Goal: Information Seeking & Learning: Learn about a topic

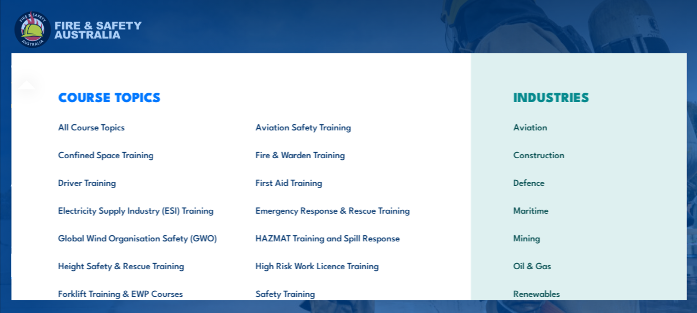
click at [39, 64] on div "COURSE TOPICS All Course Topics Aviation Safety Training Confined Space Trainin…" at bounding box center [240, 228] width 459 height 350
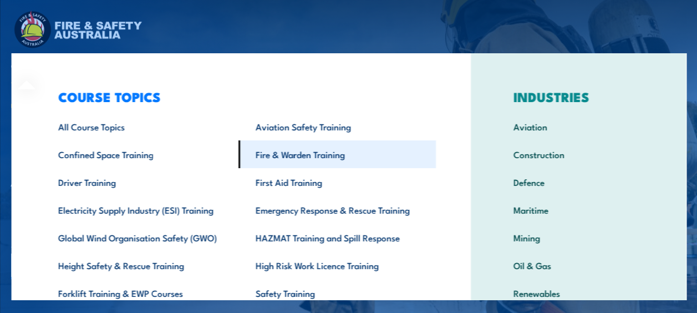
click at [284, 157] on link "Fire & Warden Training" at bounding box center [336, 154] width 197 height 28
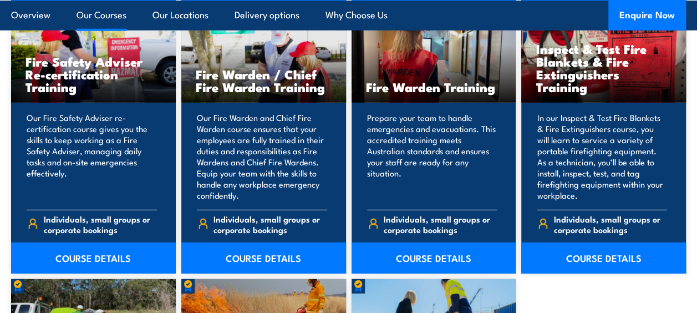
scroll to position [1491, 0]
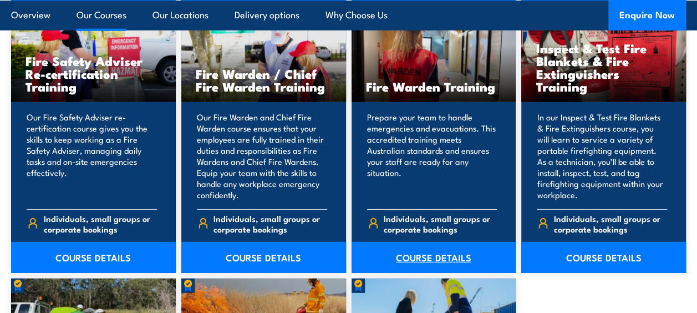
click at [425, 244] on link "COURSE DETAILS" at bounding box center [433, 257] width 165 height 31
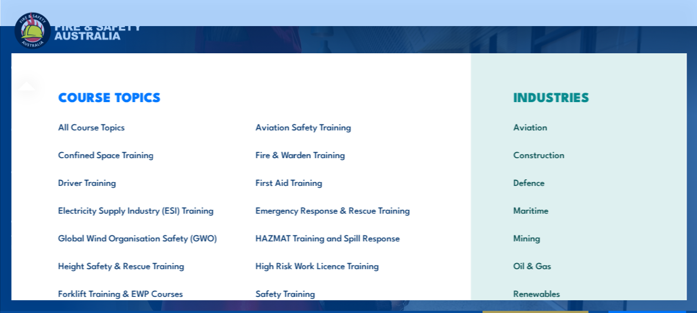
click at [32, 70] on div "COURSE TOPICS All Course Topics Aviation Safety Training Confined Space Trainin…" at bounding box center [240, 228] width 459 height 350
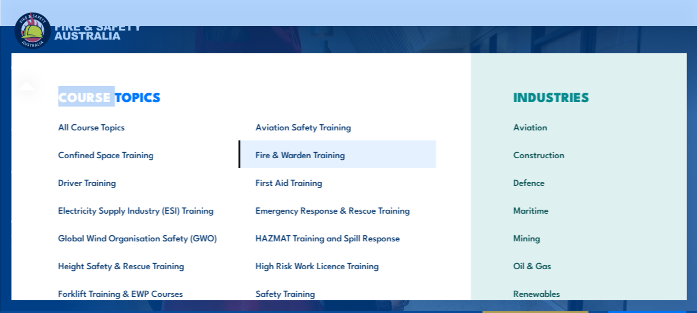
click at [278, 158] on link "Fire & Warden Training" at bounding box center [336, 154] width 197 height 28
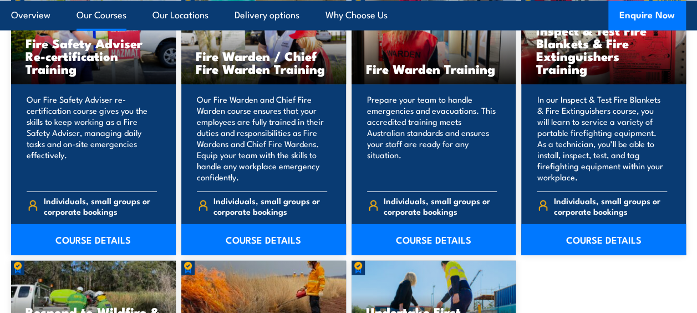
scroll to position [1508, 0]
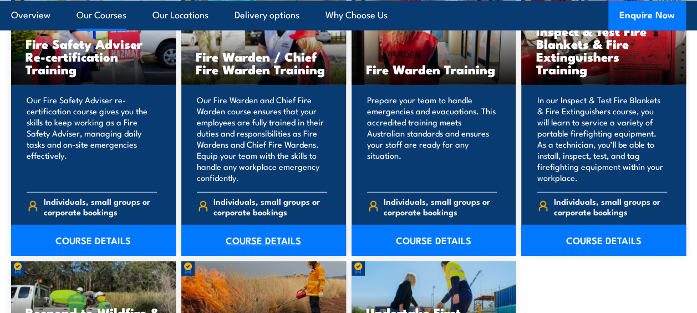
click at [280, 225] on link "COURSE DETAILS" at bounding box center [263, 240] width 165 height 31
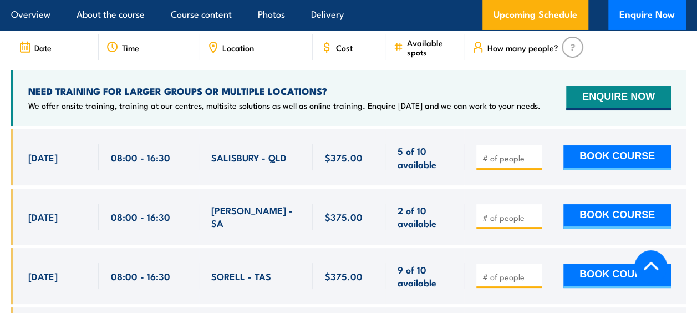
scroll to position [2059, 0]
